Goal: Complete application form: Complete application form

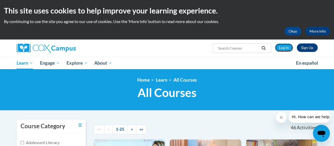
click at [284, 47] on link "Log In" at bounding box center [284, 47] width 18 height 8
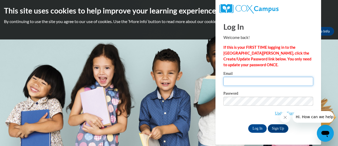
click at [237, 80] on input "Email" at bounding box center [269, 81] width 90 height 9
type input "exec_dir@motiv8uofncf.org"
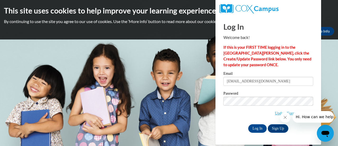
click at [234, 110] on span "Update/Forgot Password" at bounding box center [269, 107] width 90 height 22
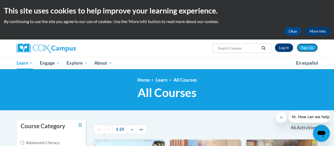
click at [307, 47] on link "Sign Up" at bounding box center [307, 47] width 21 height 8
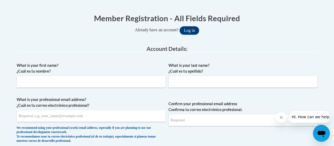
scroll to position [106, 0]
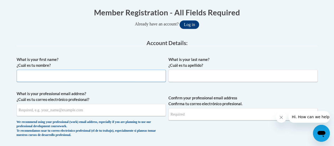
click at [117, 75] on input "What is your first name? ¿Cuál es tu nombre?" at bounding box center [91, 76] width 149 height 12
type input "Gloria"
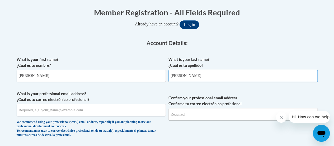
type input "Ashley"
click at [53, 112] on input "What is your professional email address? ¿Cuál es tu correo electrónico profesi…" at bounding box center [91, 110] width 149 height 12
type input "exec_dir@motiv8uofncf.org"
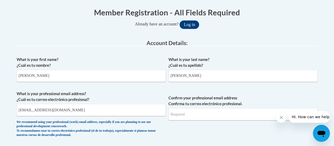
type input "exec_dir@motiv8uofncf.org"
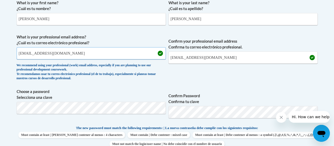
scroll to position [165, 0]
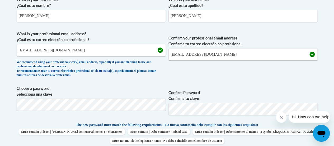
click at [272, 70] on span "Confirm your professional email address Confirma tu correo electrónico profesio…" at bounding box center [243, 55] width 149 height 49
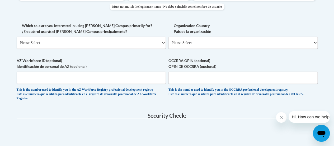
scroll to position [300, 0]
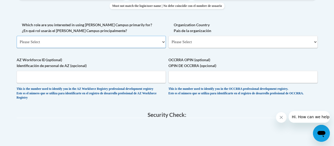
click at [164, 41] on select "Please Select College/University | Colegio/Universidad Community/Nonprofit Part…" at bounding box center [91, 42] width 149 height 12
select select "49058d88-fc43-4af8-93ac-fa8ced758464"
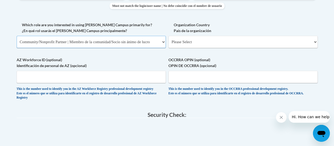
click at [17, 36] on select "Please Select College/University | Colegio/Universidad Community/Nonprofit Part…" at bounding box center [91, 42] width 149 height 12
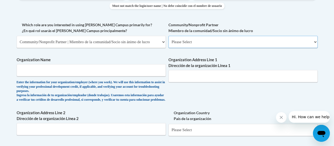
click at [316, 43] on select "Please Select Advocate | Defensor(a) Business/Private Company | Negocio o empre…" at bounding box center [243, 42] width 149 height 12
select select "d0068fd4-34ff-45e9-99e1-70a0b5fa68d7"
click at [169, 36] on select "Please Select Advocate | Defensor(a) Business/Private Company | Negocio o empre…" at bounding box center [243, 42] width 149 height 12
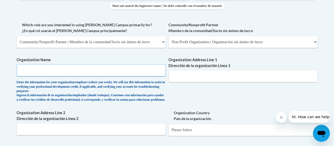
click at [86, 70] on input "Organization Name" at bounding box center [91, 70] width 149 height 12
type input "MOTIV8U OF NCF"
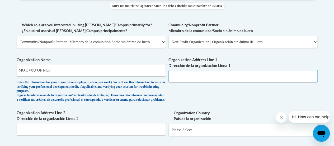
click at [192, 70] on input "Organization Address Line 1 Dirección de la organización Línea 1" at bounding box center [243, 76] width 149 height 12
type input "143rd St,"
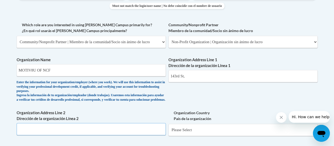
click at [85, 133] on input "Organization Address Line 2 Dirección de la organización Línea 2" at bounding box center [91, 129] width 149 height 12
type input "Gainesville, FL"
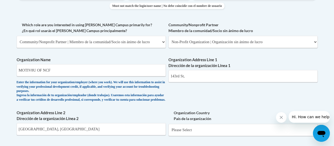
scroll to position [396, 0]
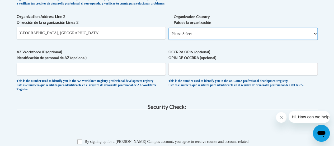
click at [196, 40] on select "Please Select United States | Estados Unidos Outside of the United States | Fue…" at bounding box center [243, 33] width 149 height 12
select select "ad49bcad-a171-4b2e-b99c-48b446064914"
click at [169, 32] on select "Please Select United States | Estados Unidos Outside of the United States | Fue…" at bounding box center [243, 33] width 149 height 12
select select
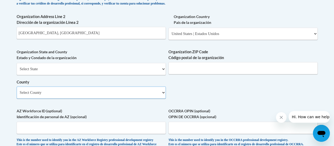
click at [99, 98] on select "Select County Alachua Baker Bay Bradford Brevard Broward Calhoun Charlotte Citr…" at bounding box center [91, 92] width 149 height 12
select select "Alachua"
click at [17, 90] on select "Select County Alachua Baker Bay Bradford Brevard Broward Calhoun Charlotte Citr…" at bounding box center [91, 92] width 149 height 12
click at [188, 74] on input "Organization ZIP Code Código postal de la organización" at bounding box center [243, 68] width 149 height 12
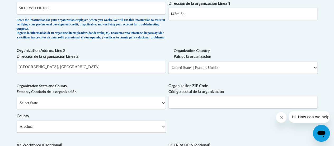
scroll to position [354, 0]
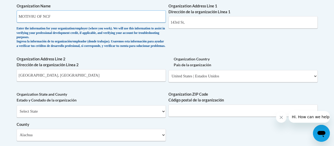
click at [117, 15] on input "MOTIV8U OF NCF" at bounding box center [91, 16] width 149 height 12
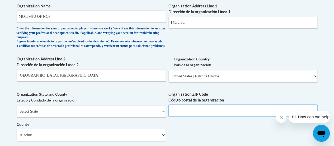
click at [185, 116] on input "Organization ZIP Code Código postal de la organización" at bounding box center [243, 110] width 149 height 12
type input "32606"
click at [159, 98] on label "Organization State and County Estado y Condado de la organización" at bounding box center [91, 97] width 149 height 12
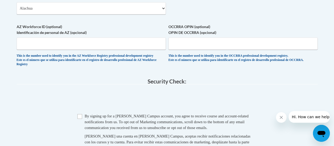
scroll to position [481, 0]
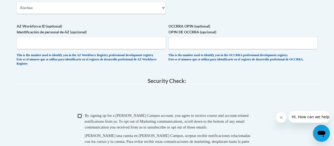
click at [79, 118] on input "Checkbox" at bounding box center [79, 115] width 5 height 5
checkbox input "true"
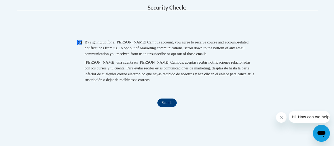
scroll to position [555, 0]
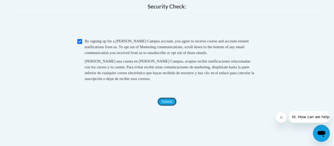
click at [170, 106] on input "Submit" at bounding box center [167, 101] width 19 height 8
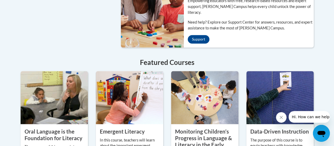
scroll to position [492, 0]
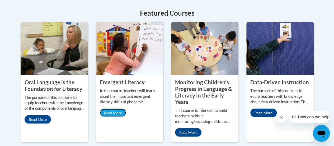
click at [114, 108] on link "Read More" at bounding box center [113, 112] width 26 height 8
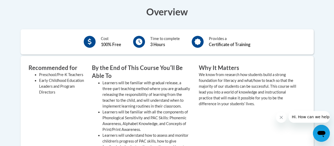
scroll to position [170, 0]
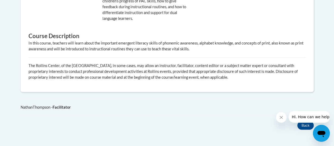
drag, startPoint x: 337, startPoint y: 22, endPoint x: 330, endPoint y: 98, distance: 76.7
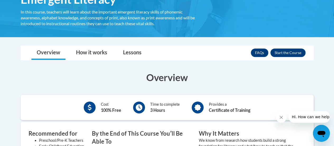
scroll to position [0, 0]
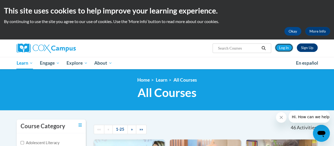
click at [283, 47] on link "Log In" at bounding box center [284, 47] width 18 height 8
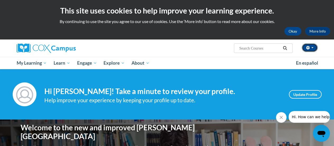
click at [312, 48] on span "button" at bounding box center [313, 47] width 2 height 1
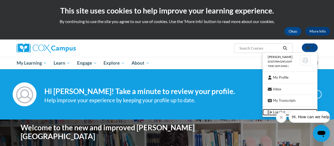
click at [273, 110] on link "Log Out" at bounding box center [290, 112] width 55 height 7
